Goal: Task Accomplishment & Management: Use online tool/utility

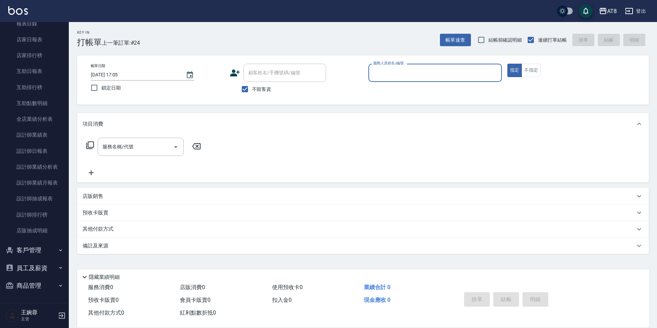
scroll to position [155, 0]
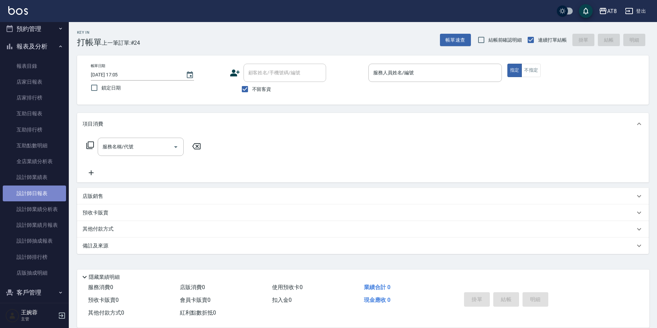
click at [40, 192] on link "設計師日報表" at bounding box center [34, 193] width 63 height 16
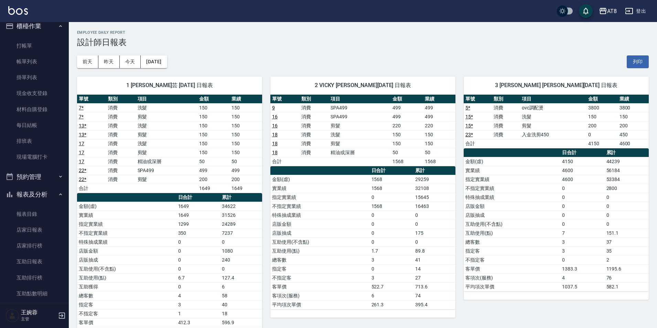
scroll to position [4, 0]
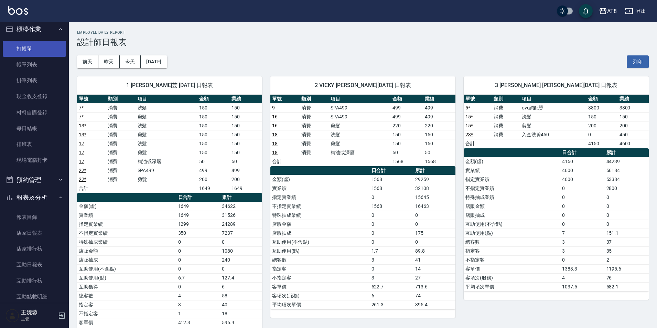
click at [18, 45] on link "打帳單" at bounding box center [34, 49] width 63 height 16
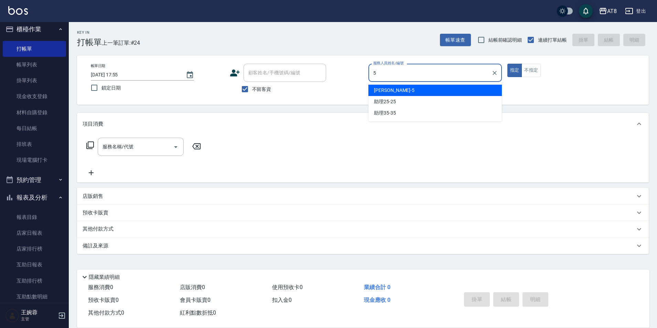
type input "HANK-5"
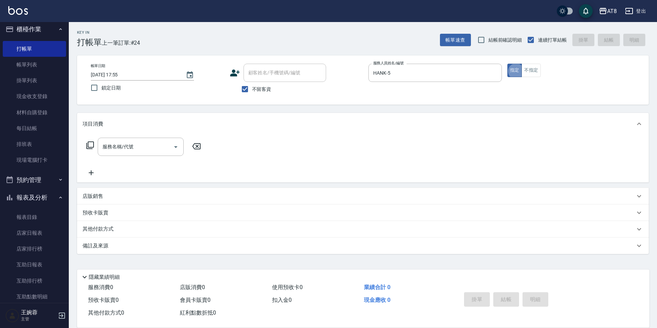
type button "true"
type input "1"
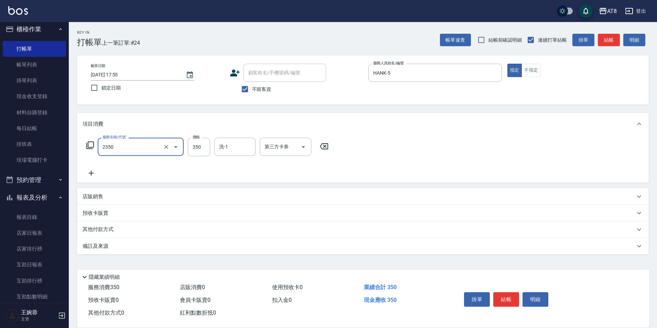
type input "入金洗剪350(2350)"
type input "助理28-28"
click at [303, 150] on icon "Open" at bounding box center [303, 147] width 8 height 8
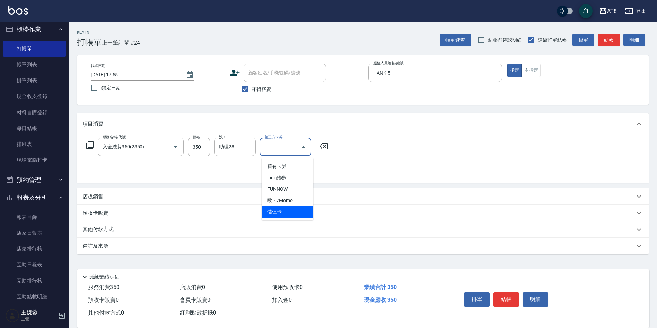
click at [292, 210] on span "儲值卡" at bounding box center [288, 211] width 52 height 11
type input "儲值卡"
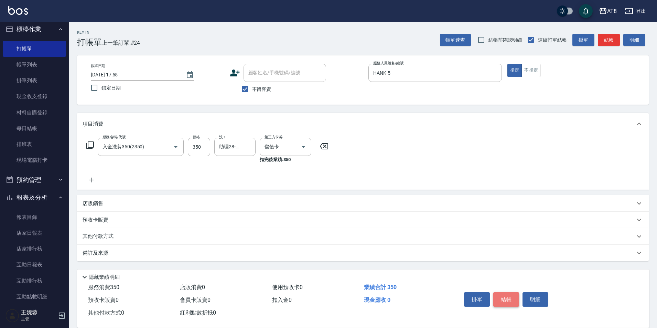
click at [510, 292] on button "結帳" at bounding box center [506, 299] width 26 height 14
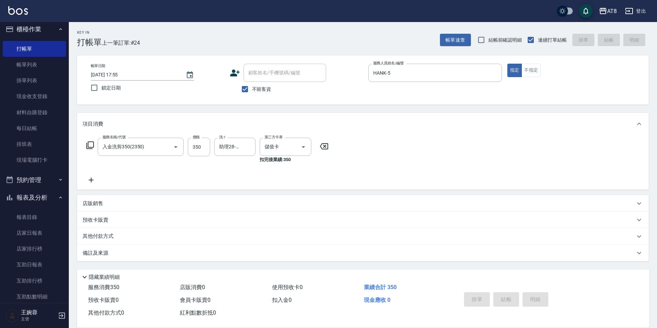
type input "[DATE] 18:15"
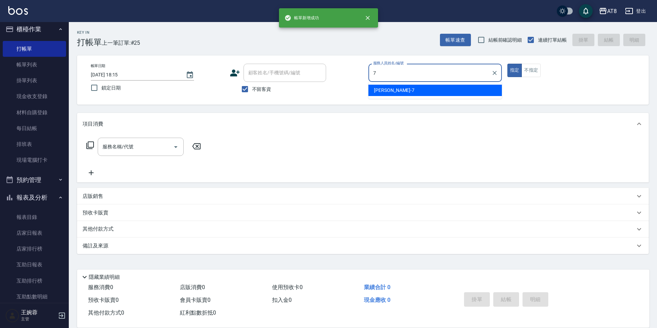
type input "[PERSON_NAME]-7"
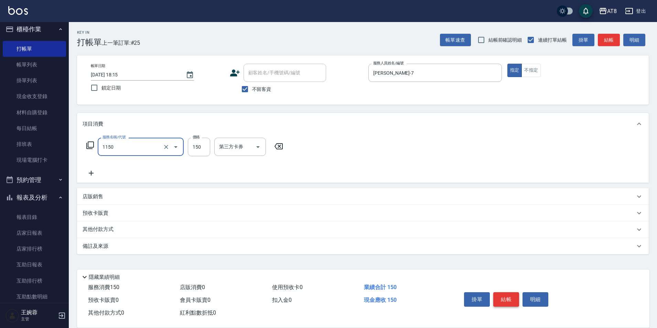
type input "洗髮(1150)"
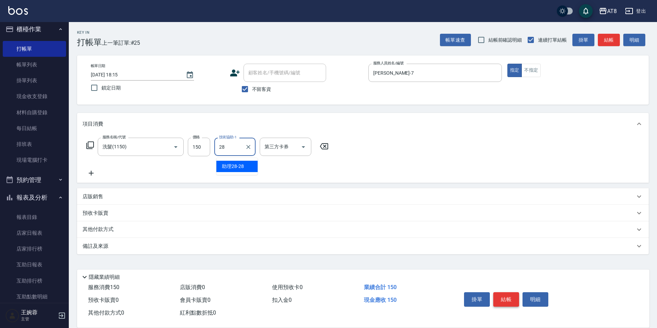
type input "助理28-28"
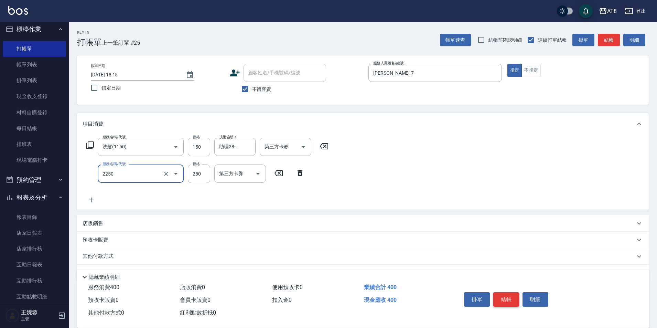
type input "剪髮(2250)"
click at [510, 292] on button "結帳" at bounding box center [506, 299] width 26 height 14
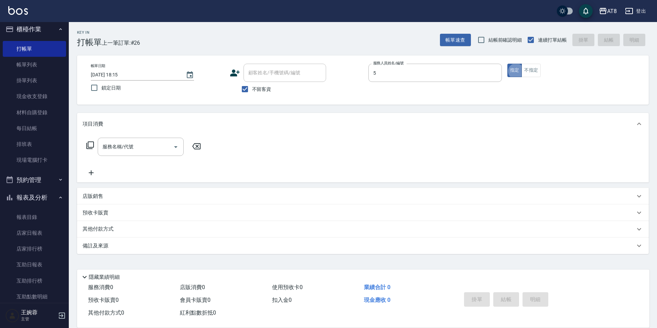
type input "HANK-5"
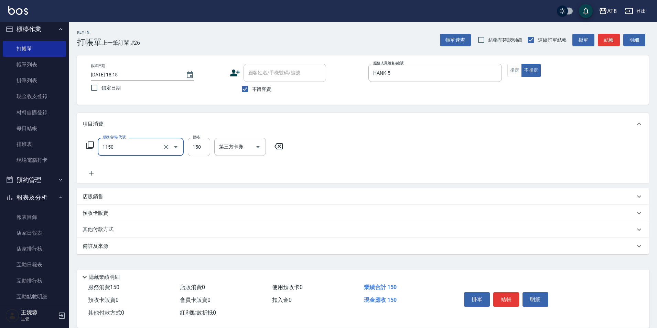
type input "洗髮(1150)"
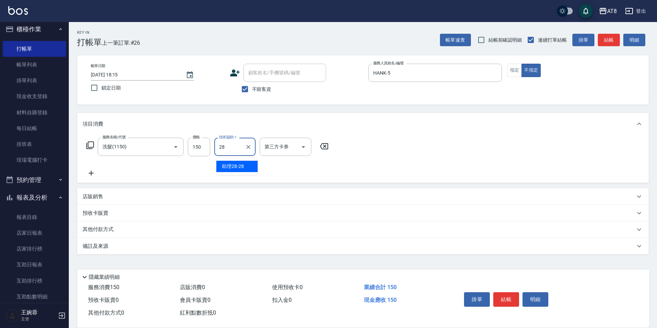
type input "助理28-28"
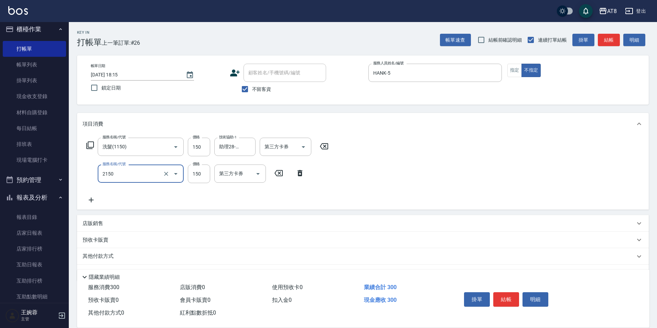
type input "剪髮(2150)"
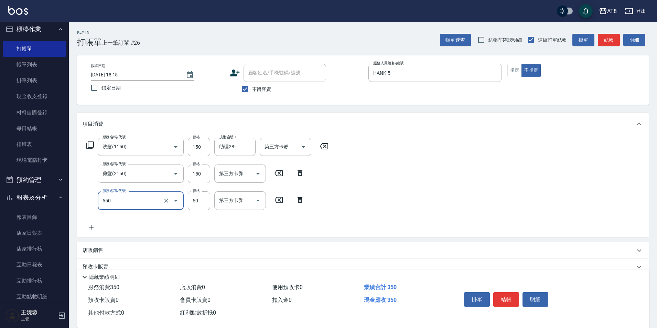
type input "精油或深層(550)"
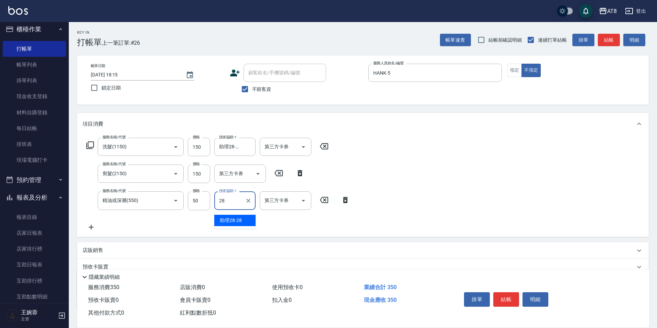
type input "助理28-28"
click at [509, 294] on button "結帳" at bounding box center [506, 299] width 26 height 14
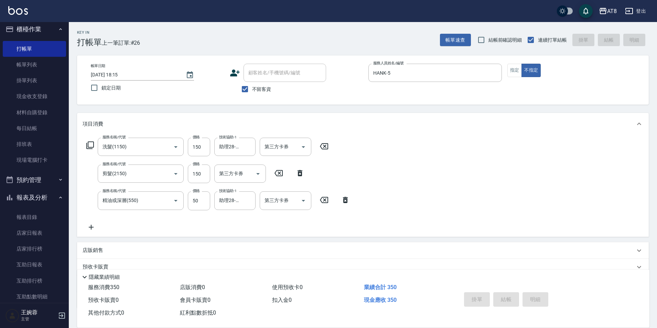
type input "[DATE] 18:21"
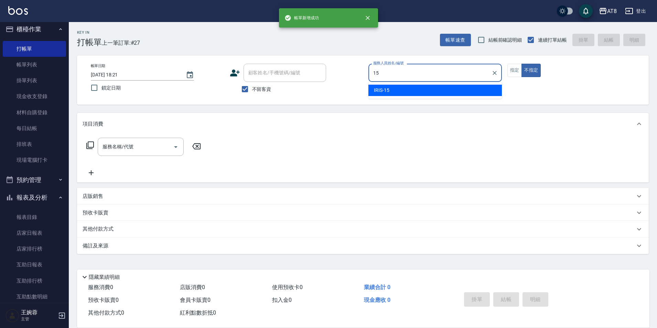
type input "IRIS-15"
type button "false"
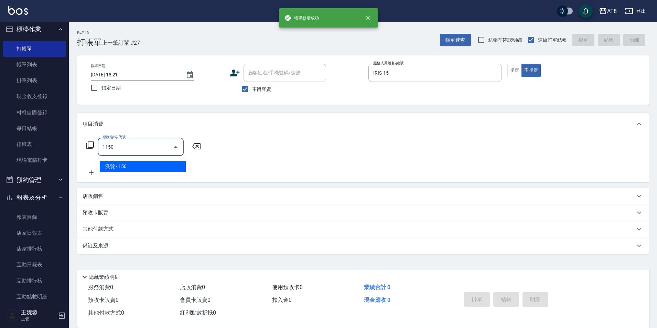
type input "洗髮(1150)"
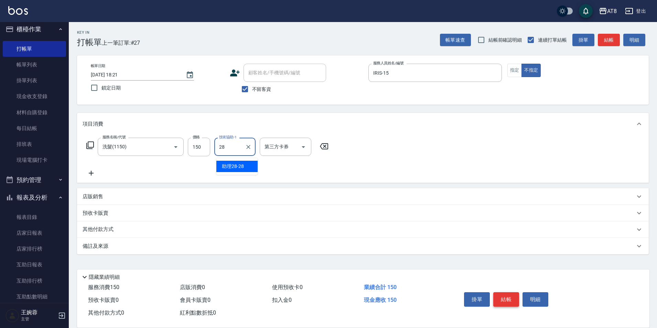
type input "助理28-28"
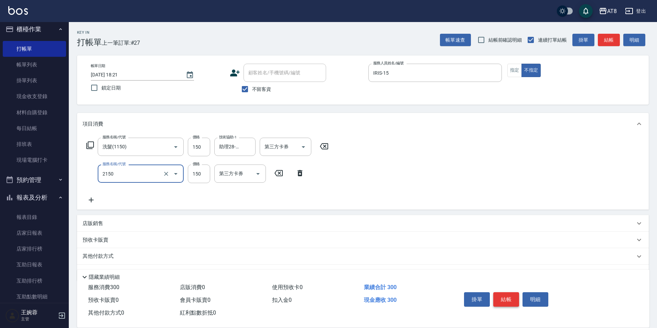
type input "剪髮(2150)"
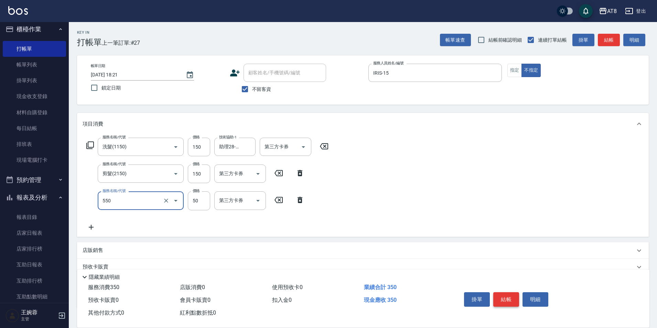
type input "精油或深層(550)"
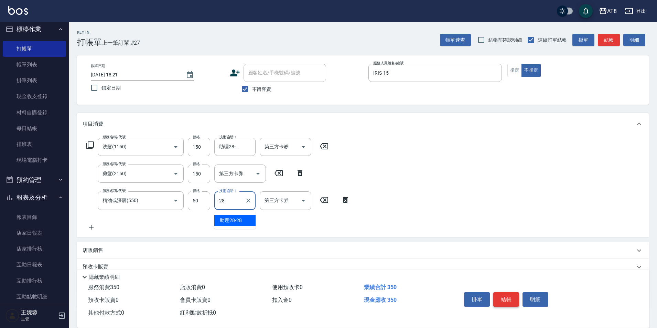
type input "助理28-28"
click at [509, 294] on button "結帳" at bounding box center [506, 299] width 26 height 14
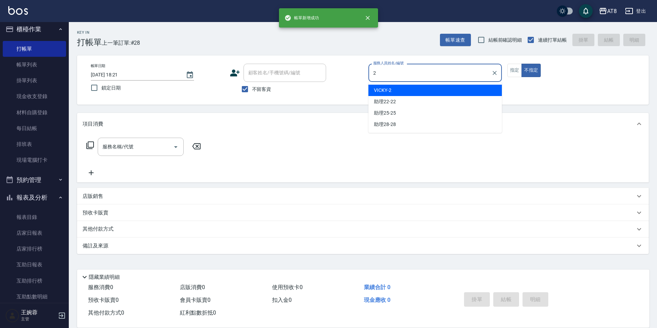
type input "VICKY-2"
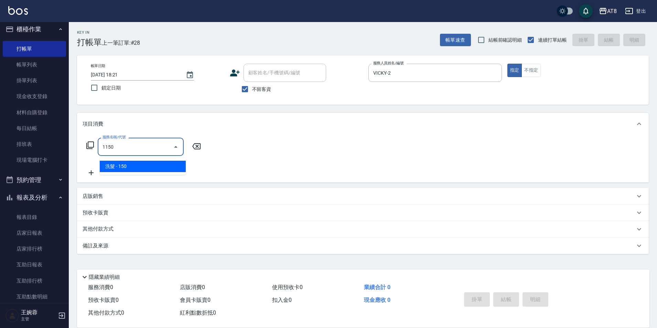
type input "洗髮(1150)"
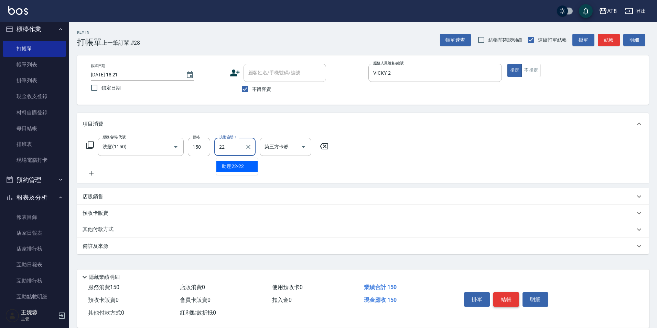
type input "助理22-22"
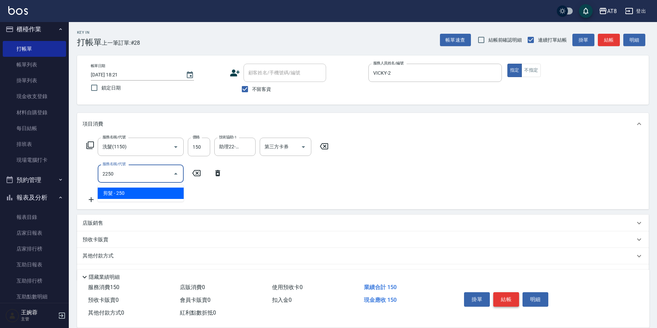
type input "剪髮(2250)"
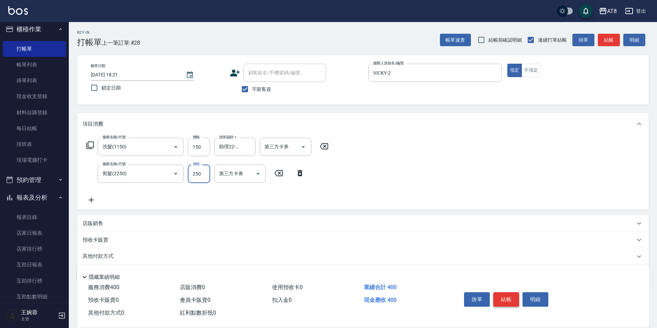
click at [509, 294] on button "結帳" at bounding box center [506, 299] width 26 height 14
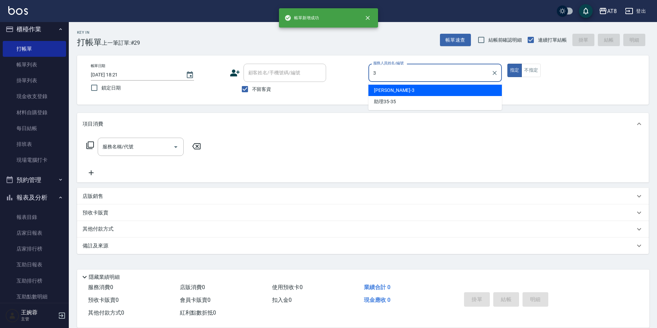
type input "[PERSON_NAME]-3"
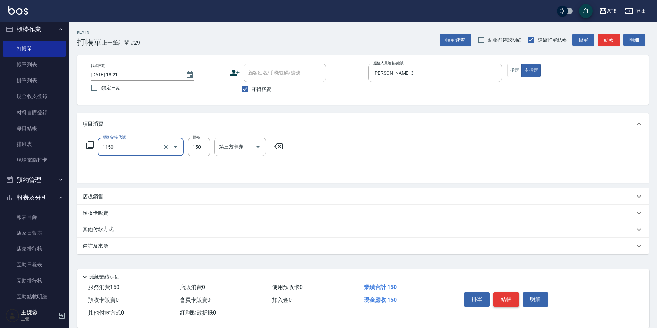
type input "洗髮(1150)"
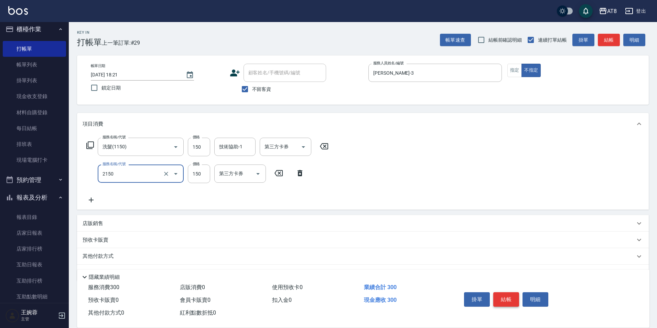
type input "剪髮(2150)"
drag, startPoint x: 509, startPoint y: 294, endPoint x: 510, endPoint y: 278, distance: 15.5
click at [510, 281] on div "掛單 結帳 明細" at bounding box center [547, 300] width 188 height 38
click at [504, 297] on button "結帳" at bounding box center [506, 299] width 26 height 14
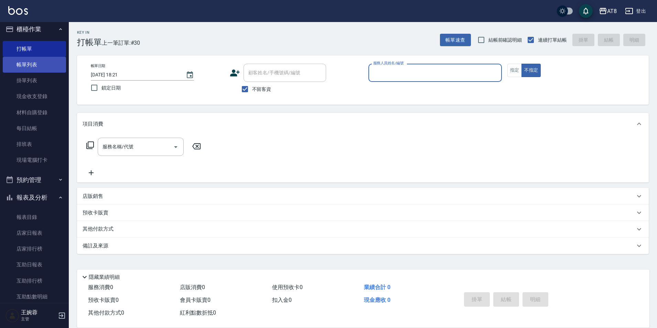
click at [37, 67] on link "帳單列表" at bounding box center [34, 65] width 63 height 16
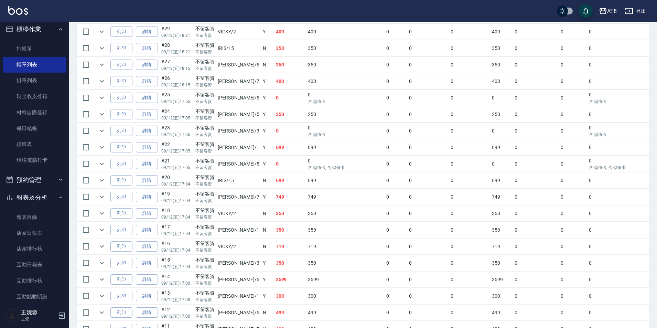
scroll to position [213, 0]
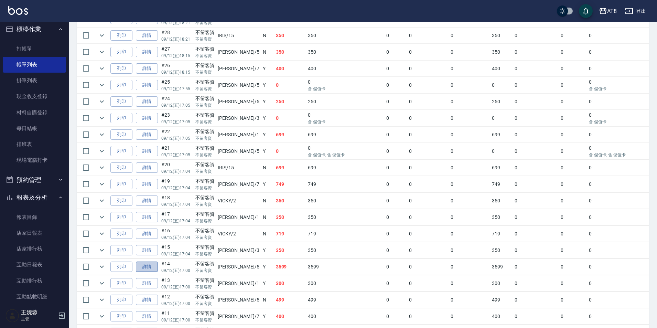
click at [142, 272] on link "詳情" at bounding box center [147, 266] width 22 height 11
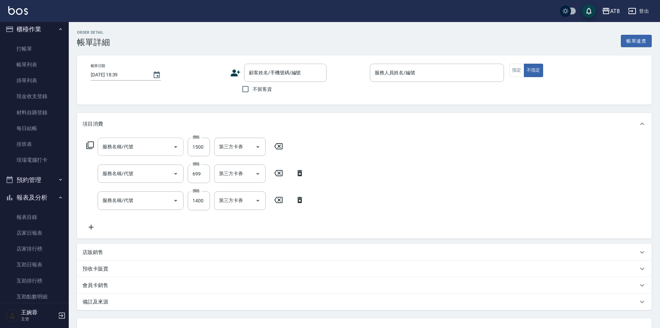
type input "[DATE] 17:00"
checkbox input "true"
type input "HANK-5"
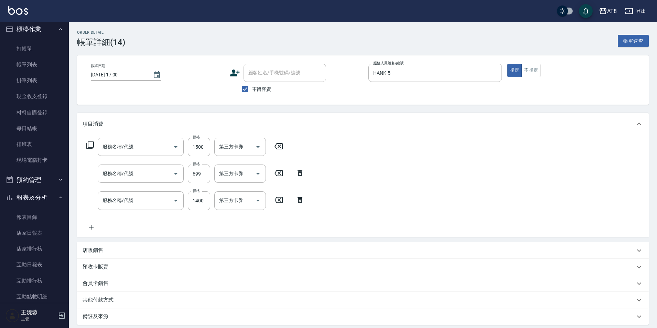
type input "入金黑耀光護髮1800C含洗(501800)"
type input "入金SPA699(60699)"
type input "入金染髮1300(401300)"
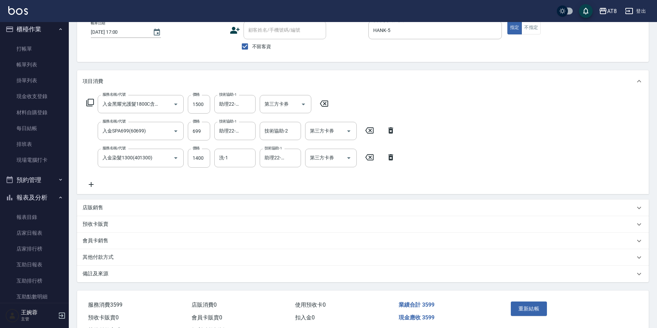
scroll to position [76, 0]
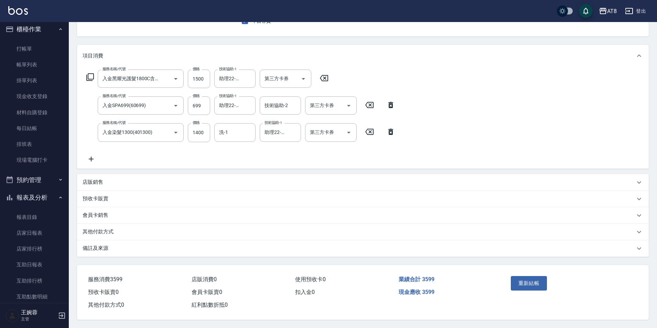
click at [90, 155] on icon at bounding box center [91, 159] width 17 height 8
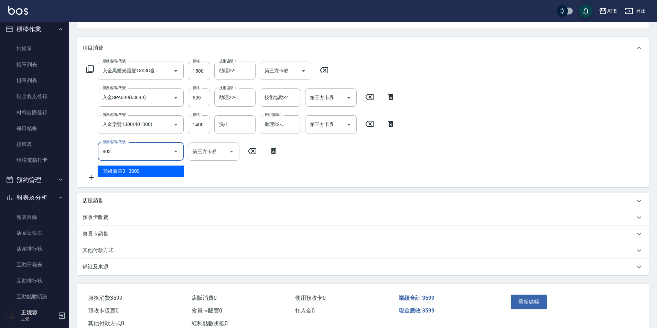
type input "頂級豪華3(803)"
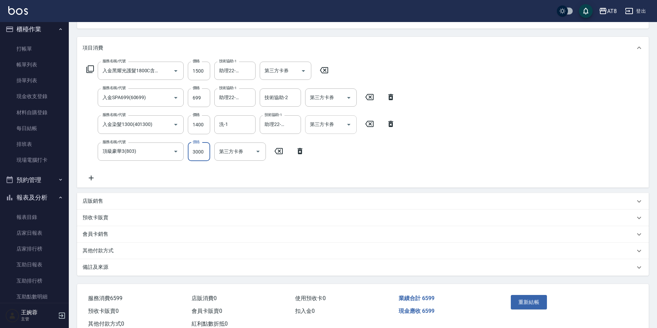
click at [351, 129] on icon "Open" at bounding box center [349, 124] width 8 height 8
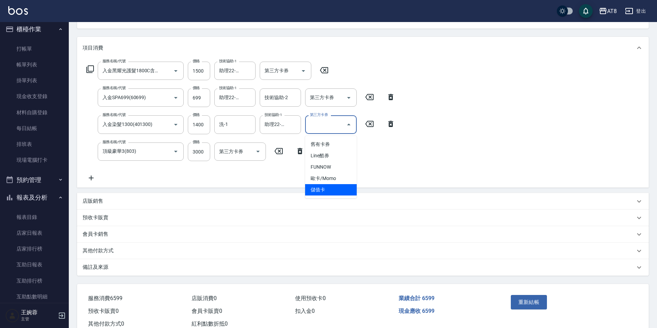
click at [346, 191] on span "儲值卡" at bounding box center [331, 189] width 52 height 11
type input "儲值卡"
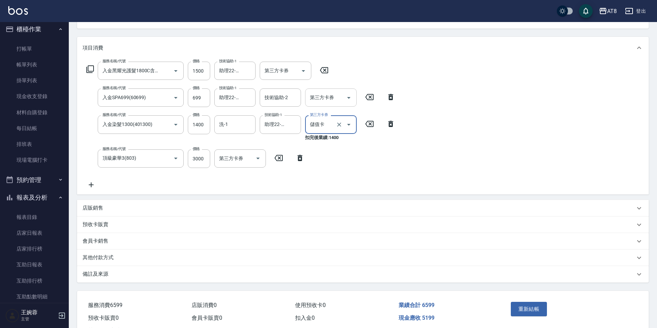
click at [338, 106] on div "第三方卡券" at bounding box center [331, 97] width 52 height 18
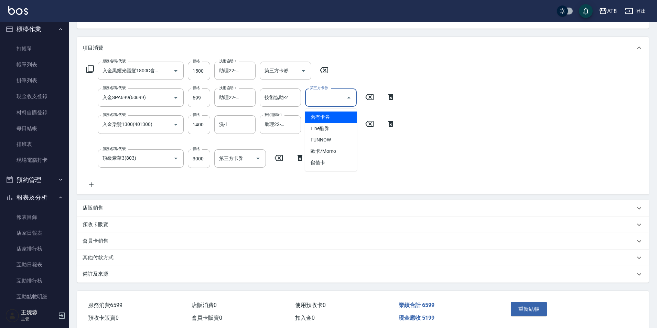
click at [346, 100] on icon "Close" at bounding box center [349, 98] width 8 height 8
click at [336, 99] on input "第三方卡券" at bounding box center [325, 98] width 35 height 12
click at [340, 164] on span "儲值卡" at bounding box center [331, 162] width 52 height 11
type input "儲值卡"
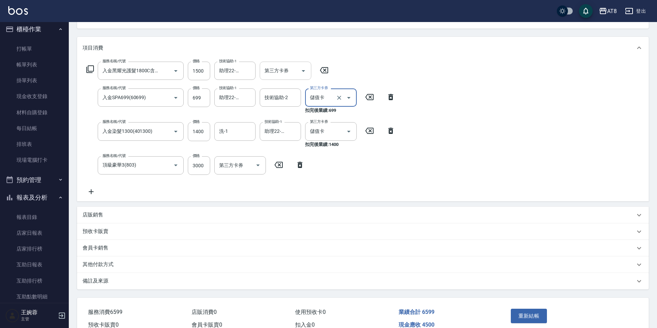
click at [298, 74] on button "Open" at bounding box center [303, 70] width 11 height 11
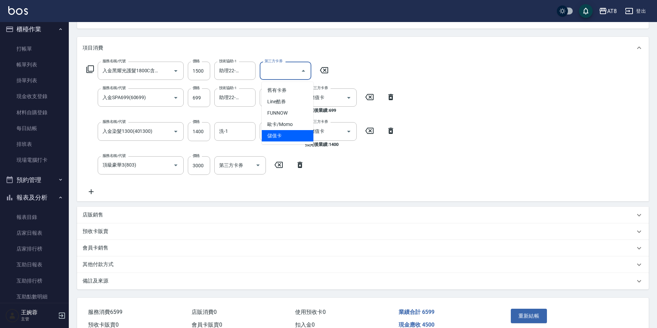
click at [308, 139] on span "儲值卡" at bounding box center [288, 135] width 52 height 11
type input "儲值卡"
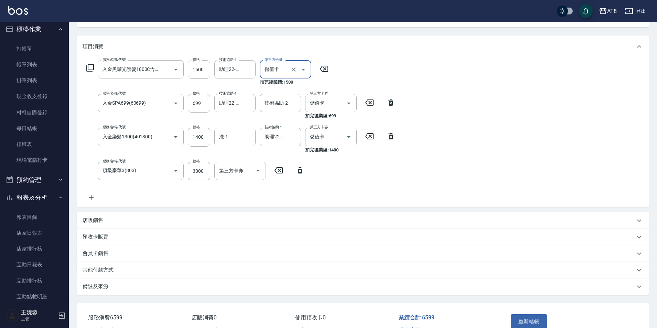
scroll to position [128, 0]
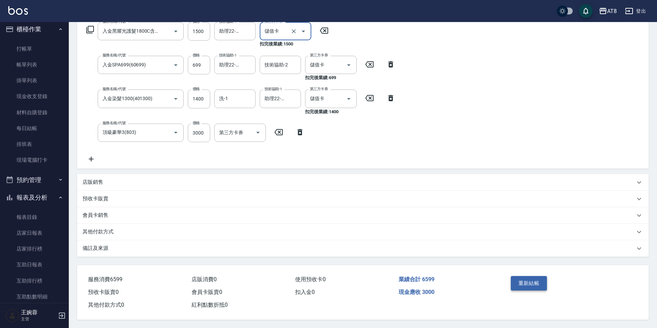
click at [512, 276] on button "重新結帳" at bounding box center [529, 283] width 36 height 14
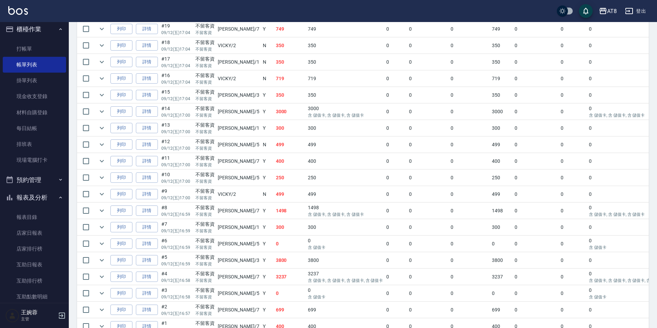
scroll to position [476, 0]
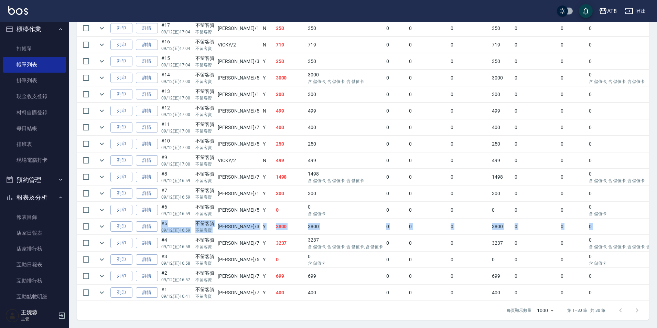
drag, startPoint x: 657, startPoint y: 205, endPoint x: 660, endPoint y: 187, distance: 17.5
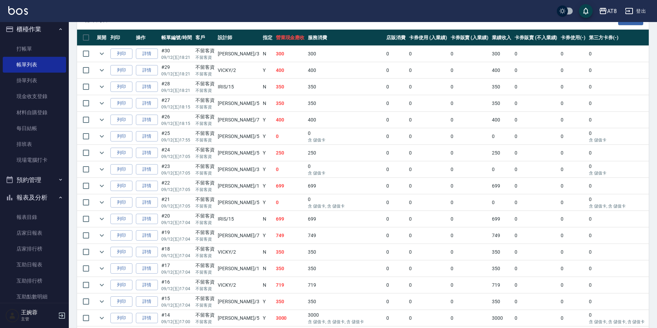
scroll to position [176, 0]
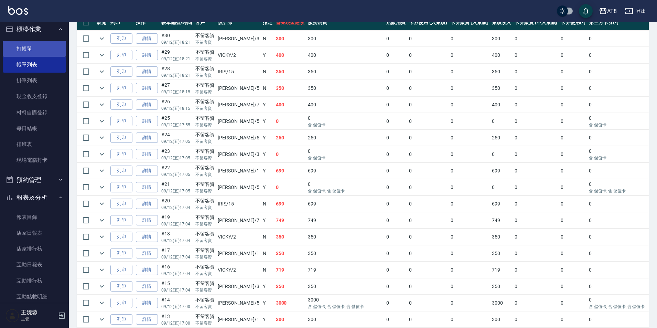
click at [39, 53] on link "打帳單" at bounding box center [34, 49] width 63 height 16
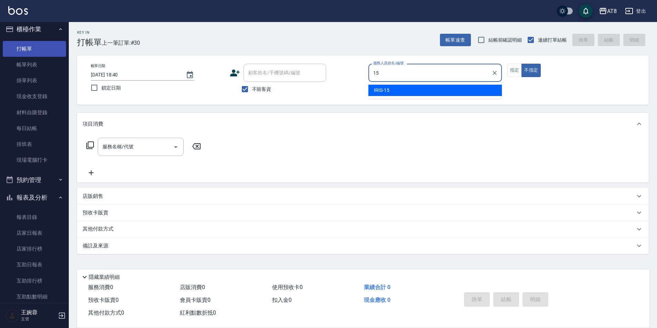
type input "IRIS-15"
type button "false"
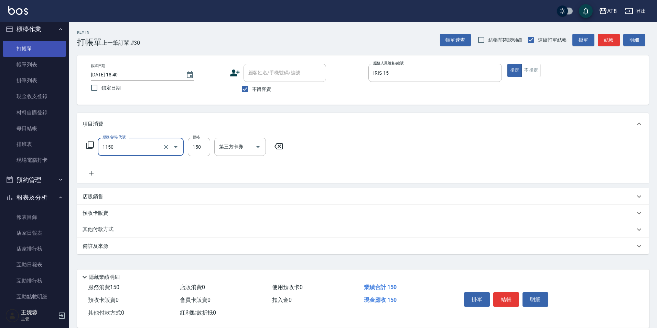
type input "洗髮(1150)"
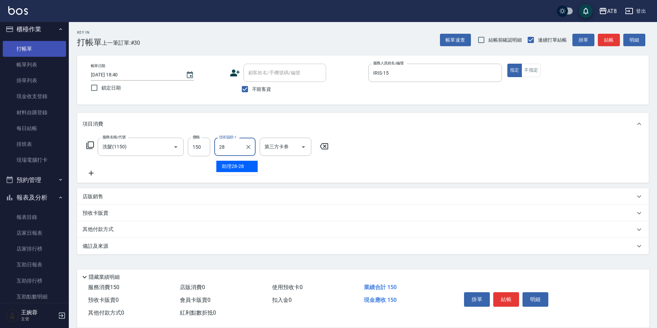
type input "助理28-28"
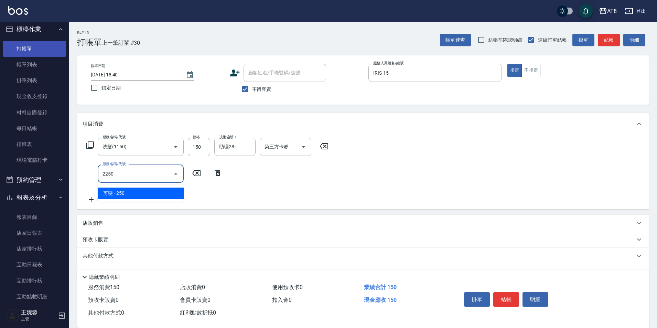
type input "剪髮(2250)"
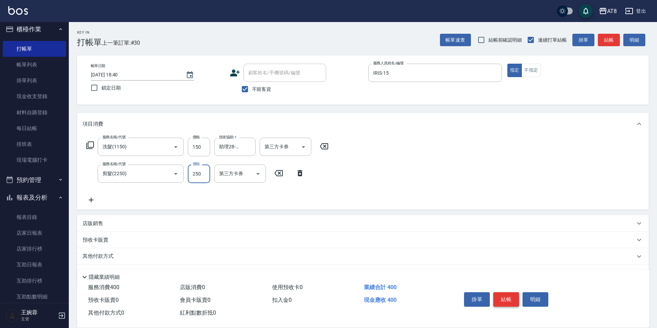
click at [506, 295] on button "結帳" at bounding box center [506, 299] width 26 height 14
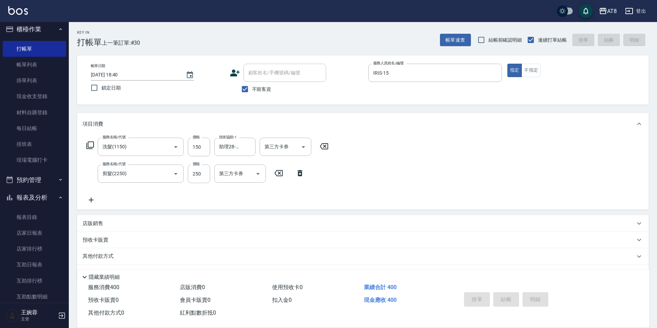
type input "[DATE] 18:41"
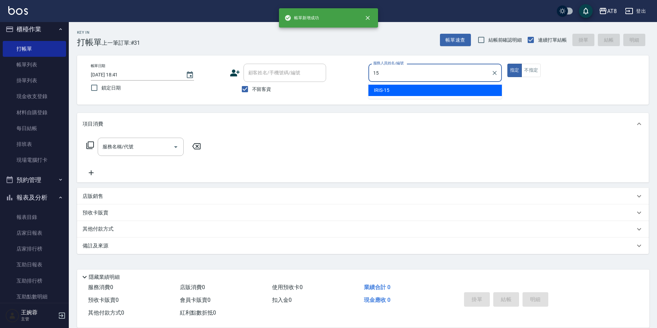
type input "IRIS-15"
type button "true"
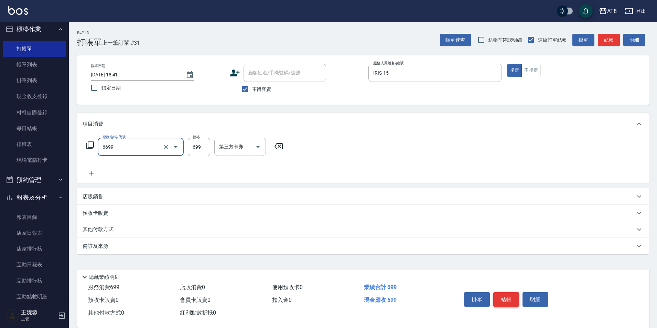
type input "SPA699(6699)"
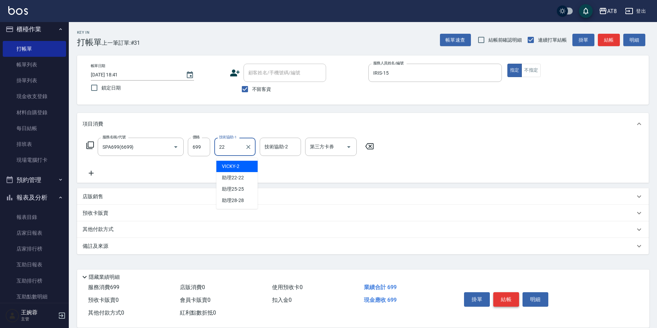
type input "助理22-22"
click at [506, 295] on button "結帳" at bounding box center [506, 299] width 26 height 14
